Goal: Task Accomplishment & Management: Use online tool/utility

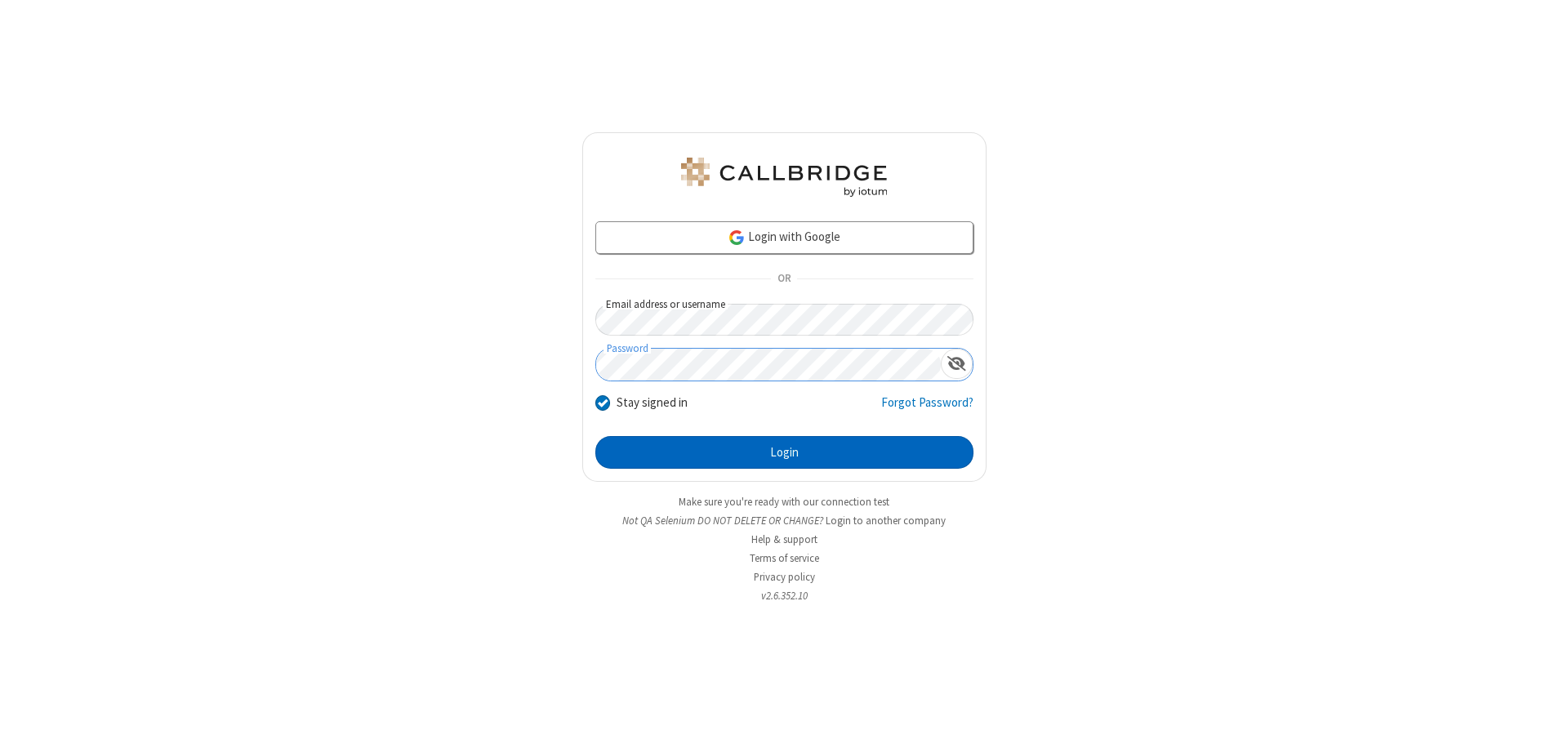
click at [784, 453] on button "Login" at bounding box center [784, 452] width 378 height 32
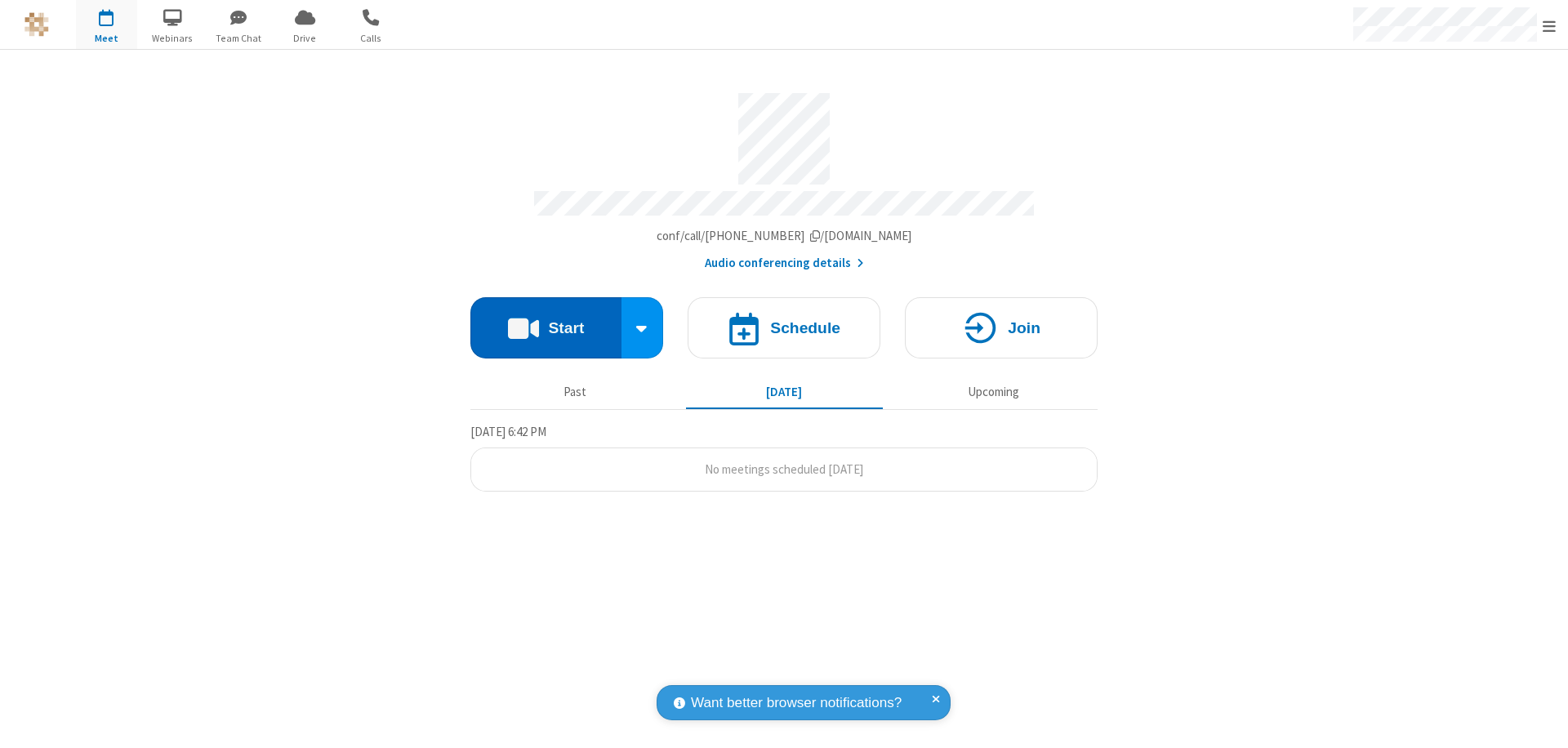
click at [546, 320] on button "Start" at bounding box center [547, 328] width 152 height 61
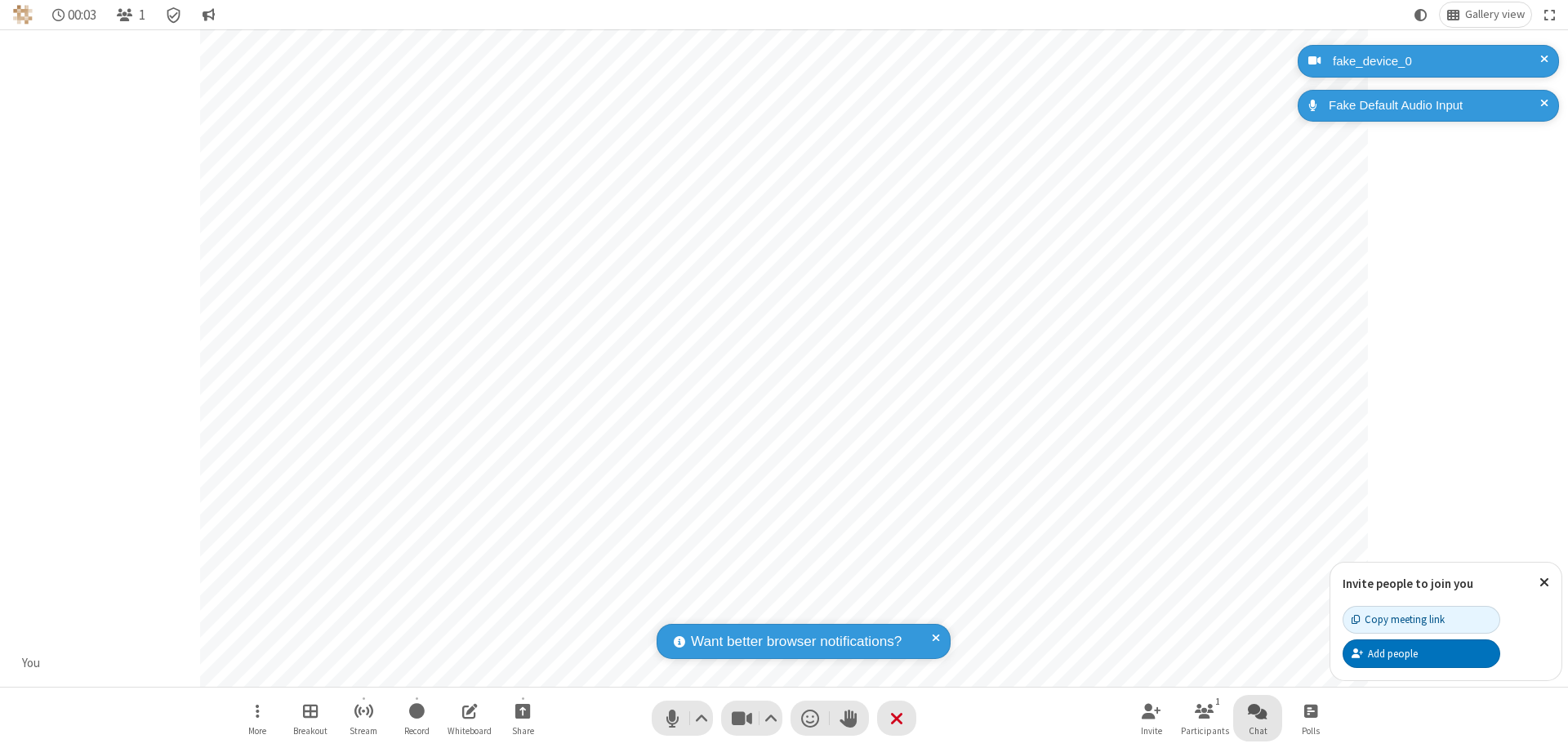
click at [1258, 711] on span "Open chat" at bounding box center [1257, 711] width 20 height 20
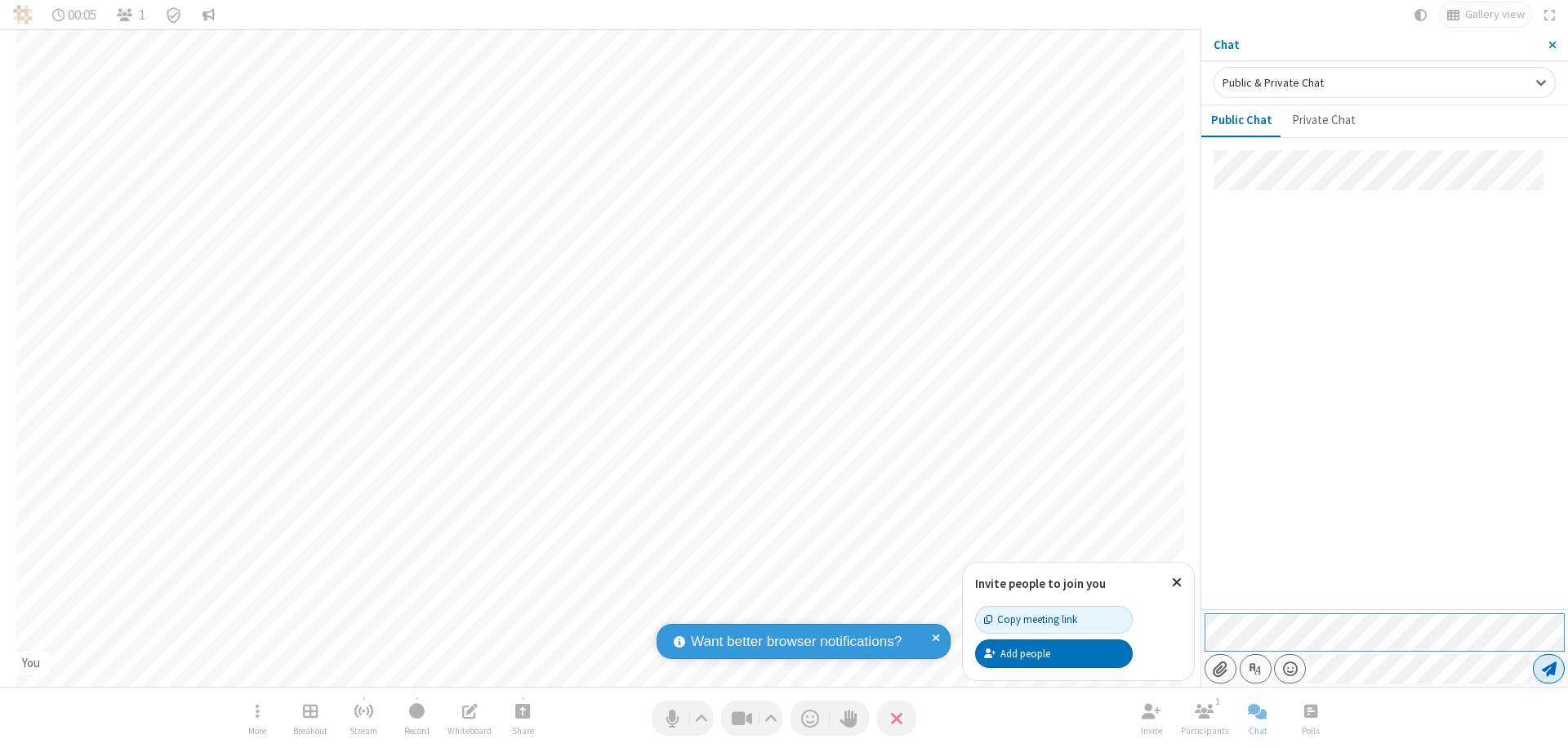
click at [1548, 669] on span "Send message" at bounding box center [1549, 668] width 14 height 16
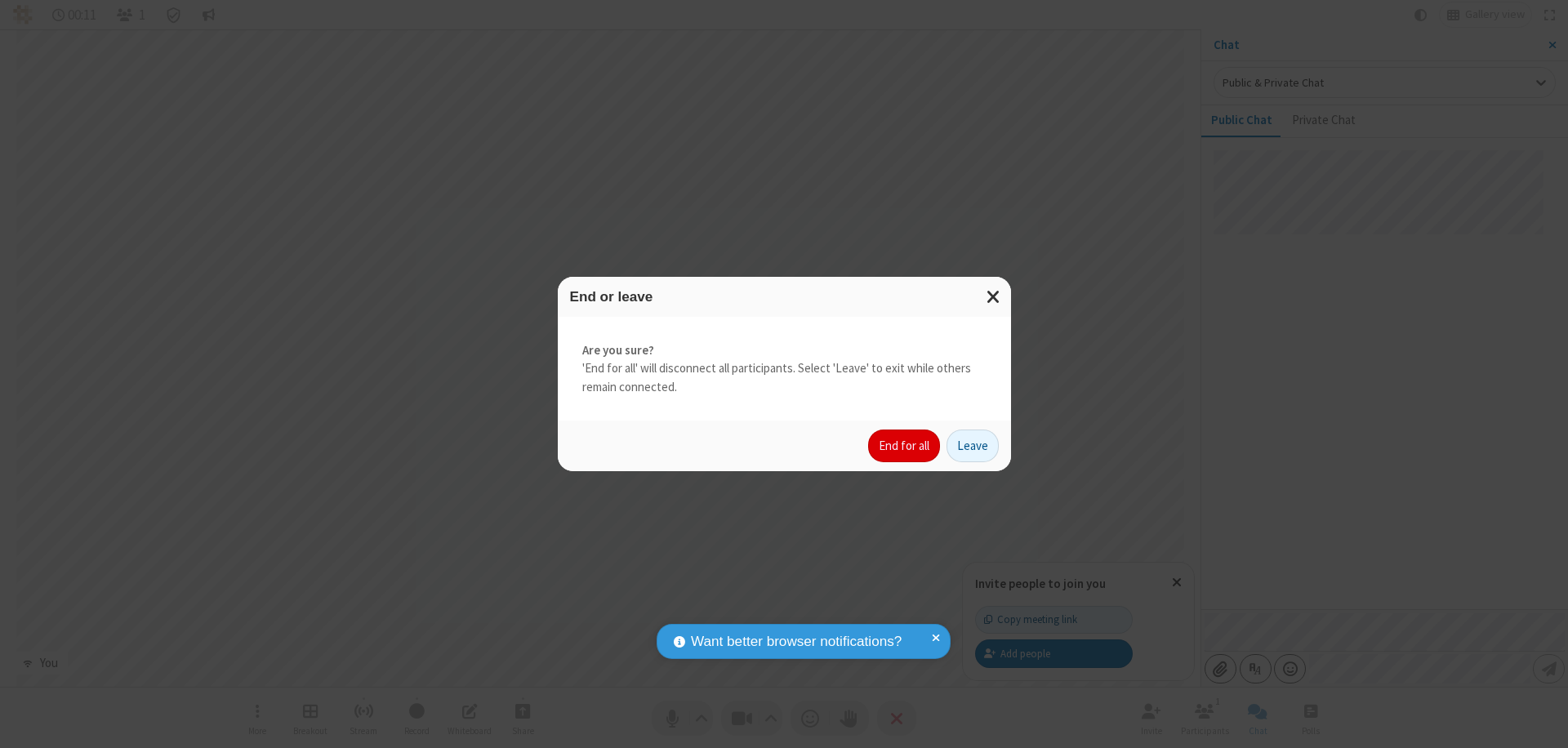
click at [905, 446] on button "End for all" at bounding box center [904, 446] width 72 height 32
